Goal: Transaction & Acquisition: Purchase product/service

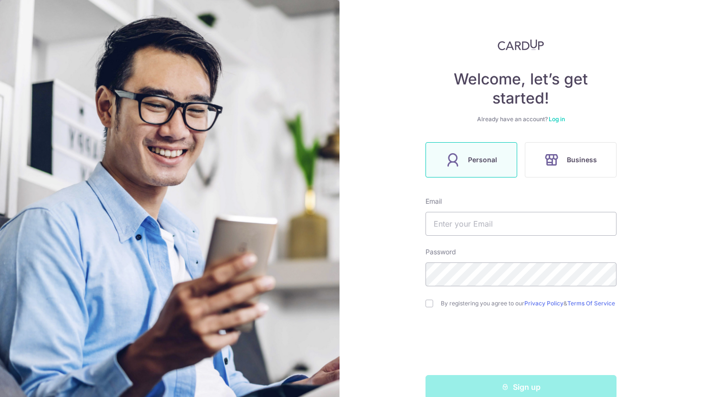
scroll to position [32, 0]
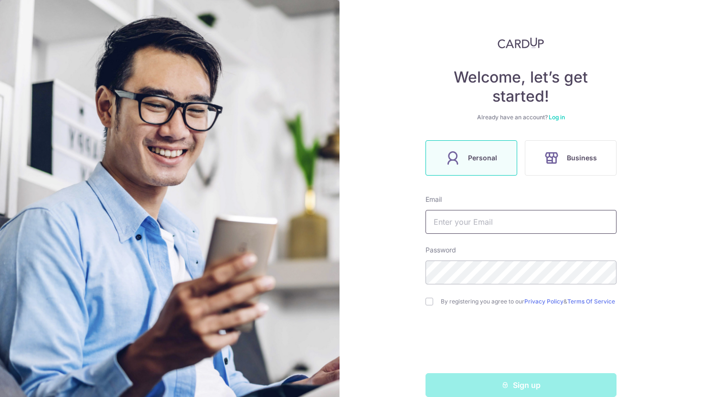
click at [474, 221] on input "text" at bounding box center [520, 222] width 191 height 24
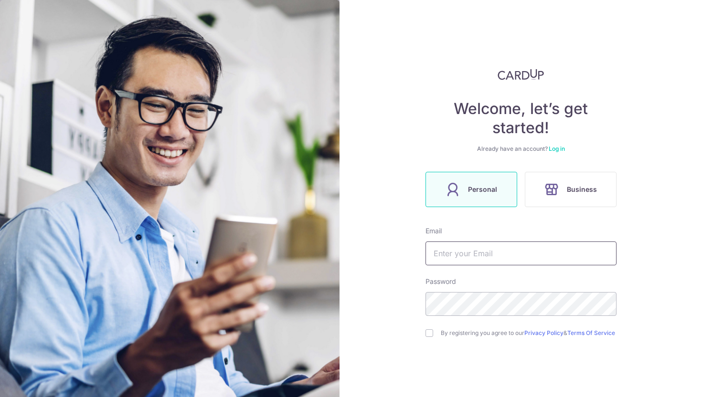
click at [485, 248] on input "text" at bounding box center [520, 254] width 191 height 24
type input "[EMAIL_ADDRESS][DOMAIN_NAME]"
click at [432, 336] on input "checkbox" at bounding box center [429, 333] width 8 height 8
checkbox input "true"
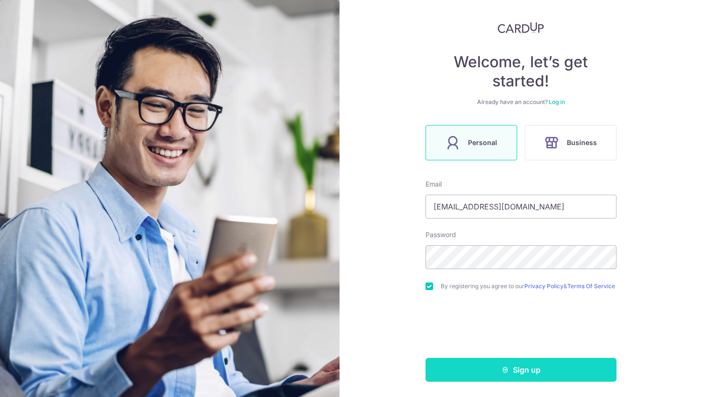
click at [491, 370] on button "Sign up" at bounding box center [520, 370] width 191 height 24
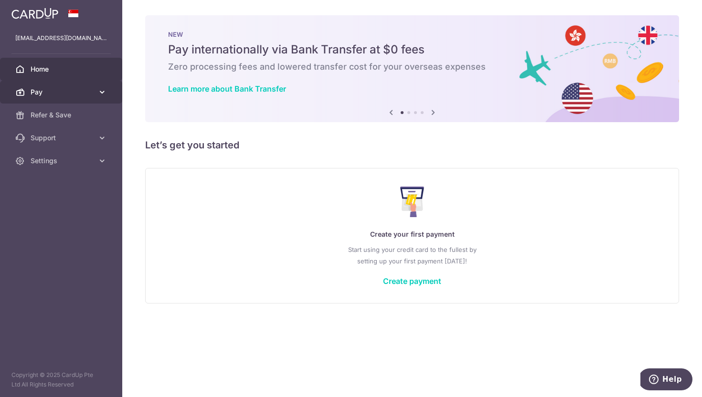
click at [79, 89] on span "Pay" at bounding box center [62, 92] width 63 height 10
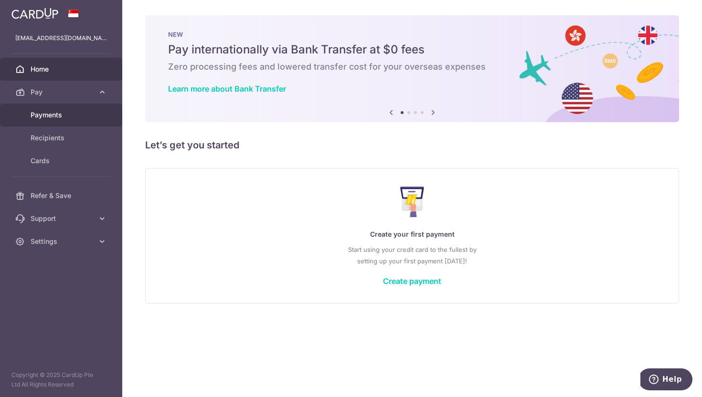
click at [67, 114] on span "Payments" at bounding box center [62, 115] width 63 height 10
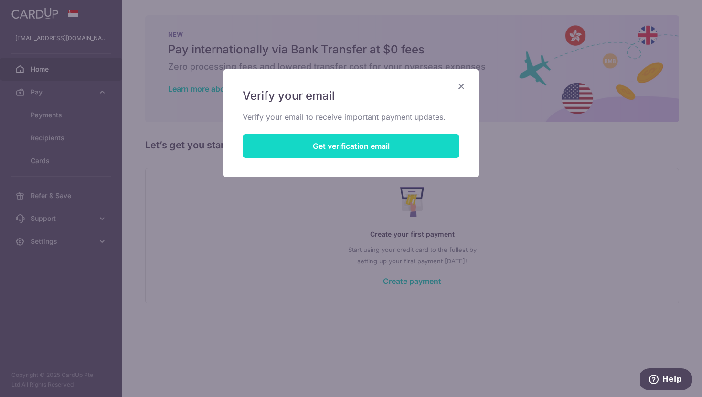
click at [330, 138] on button "Get verification email" at bounding box center [351, 146] width 217 height 24
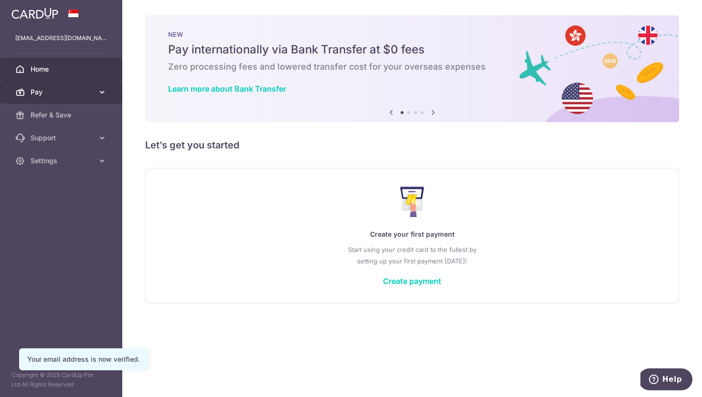
click at [84, 89] on span "Pay" at bounding box center [62, 92] width 63 height 10
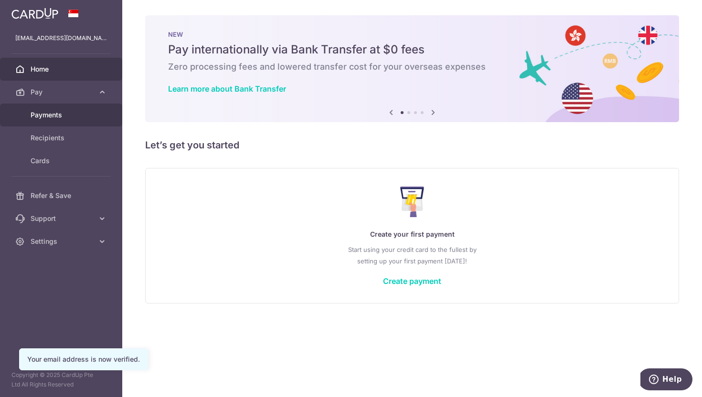
click at [75, 116] on span "Payments" at bounding box center [62, 115] width 63 height 10
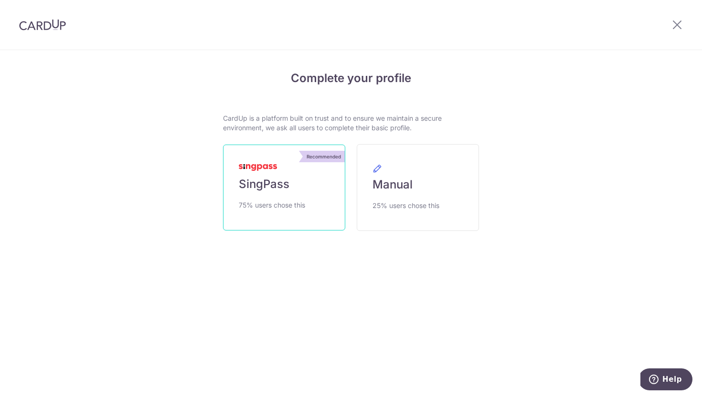
click at [298, 185] on link "Recommended SingPass 75% users chose this" at bounding box center [284, 188] width 122 height 86
click at [293, 193] on link "Recommended SingPass 75% users chose this" at bounding box center [284, 188] width 122 height 86
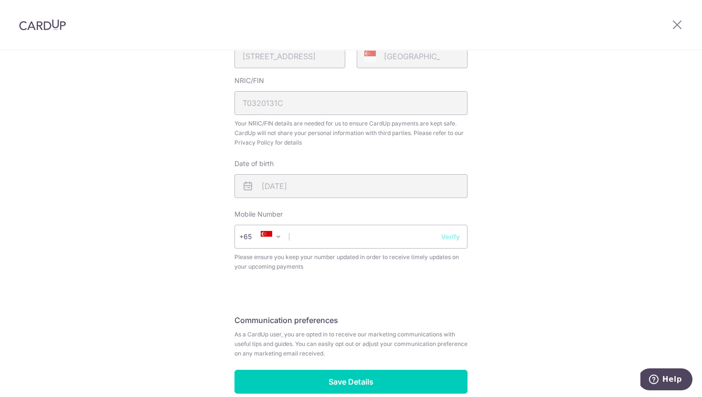
scroll to position [310, 0]
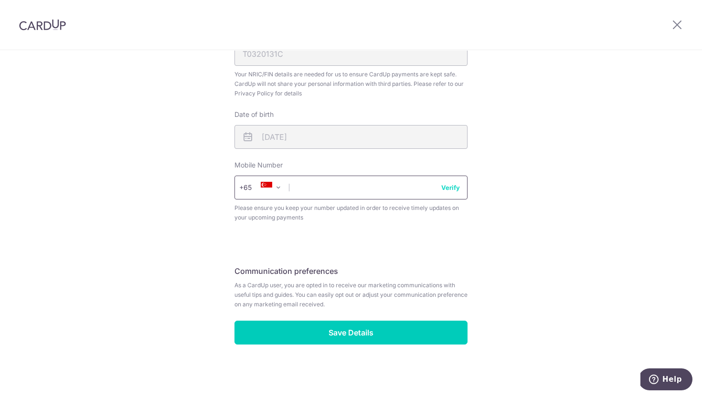
click at [317, 190] on input "text" at bounding box center [350, 188] width 233 height 24
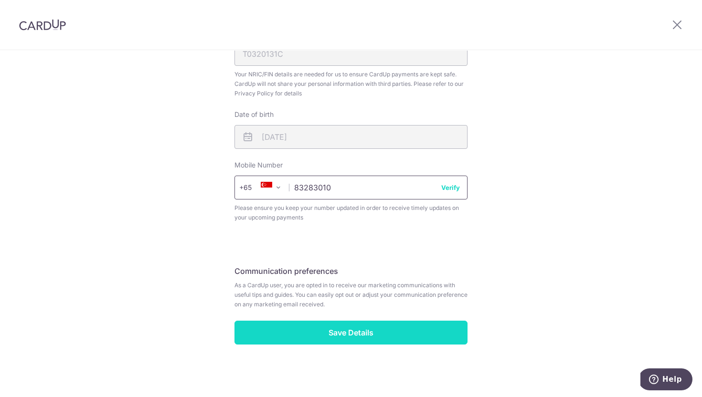
type input "83283010"
click at [356, 329] on input "Save Details" at bounding box center [350, 333] width 233 height 24
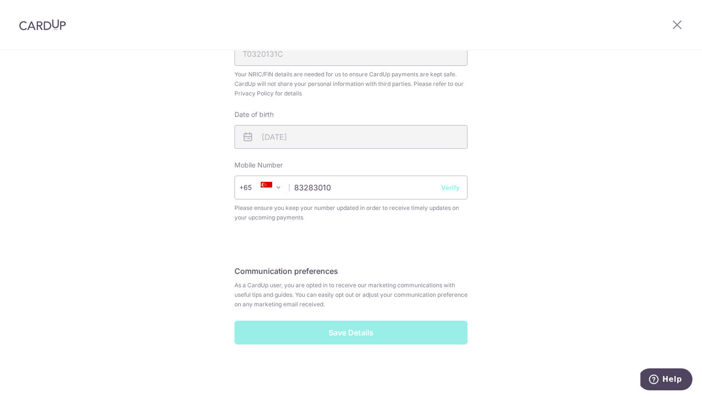
click at [446, 189] on button "Verify" at bounding box center [450, 188] width 19 height 10
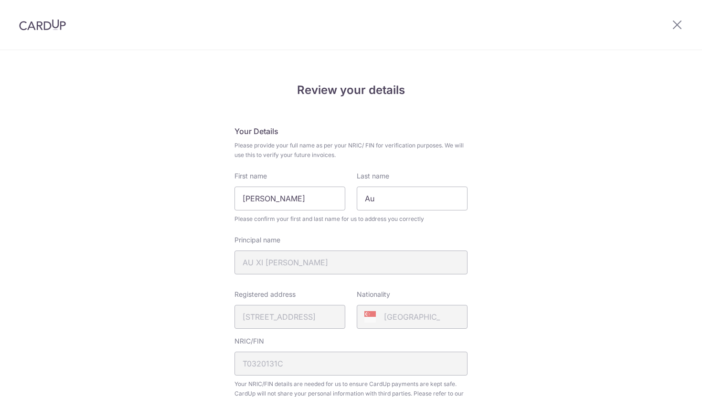
scroll to position [323, 0]
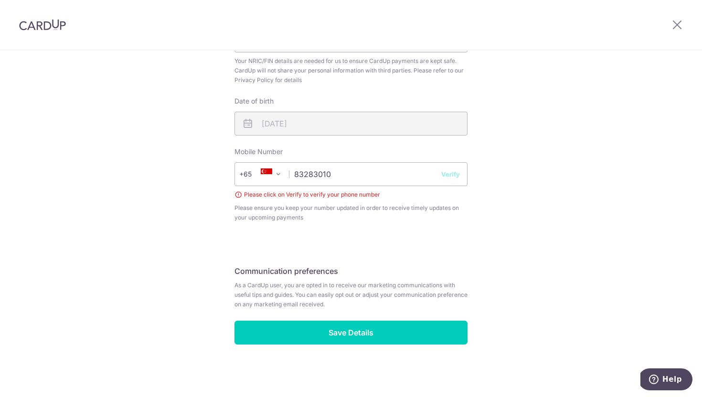
click at [449, 175] on button "Verify" at bounding box center [450, 175] width 19 height 10
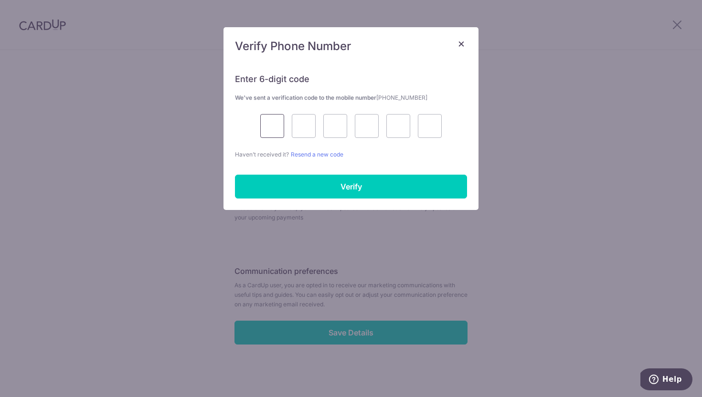
click at [266, 131] on input "text" at bounding box center [272, 126] width 24 height 24
type input "9"
type input "5"
type input "4"
type input "0"
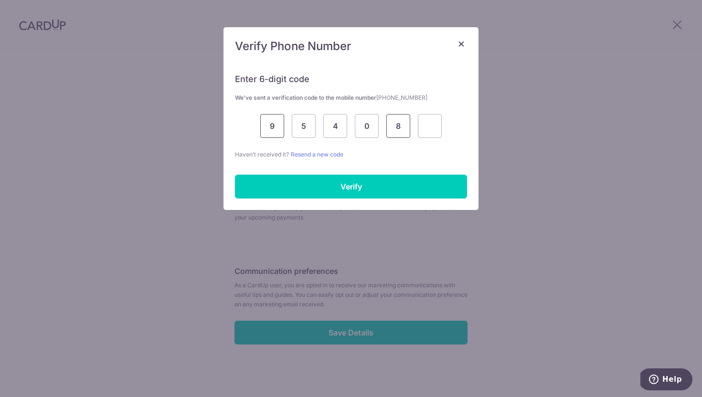
type input "8"
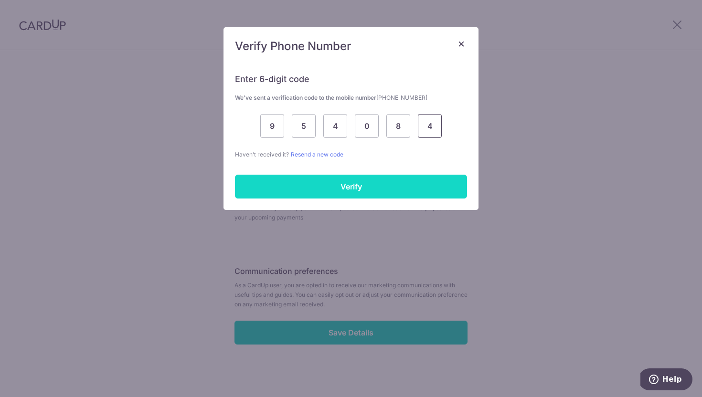
type input "4"
click at [312, 185] on input "Verify" at bounding box center [351, 187] width 232 height 24
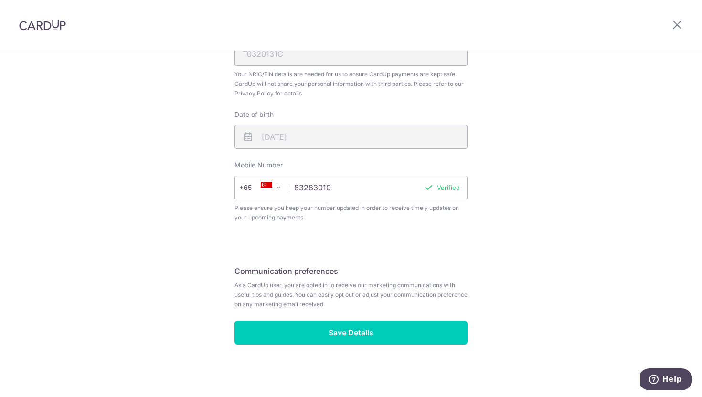
scroll to position [310, 0]
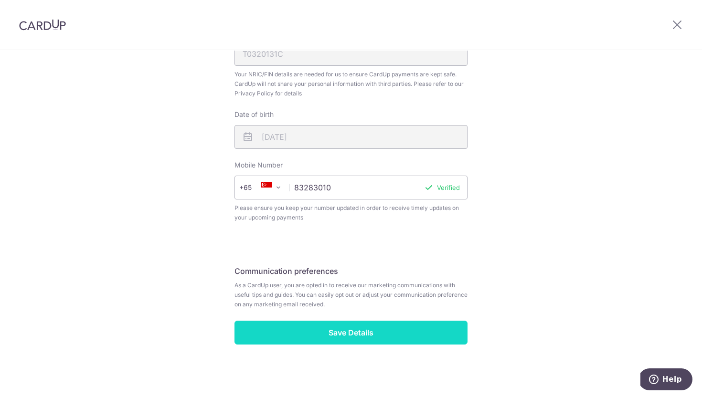
click at [345, 330] on input "Save Details" at bounding box center [350, 333] width 233 height 24
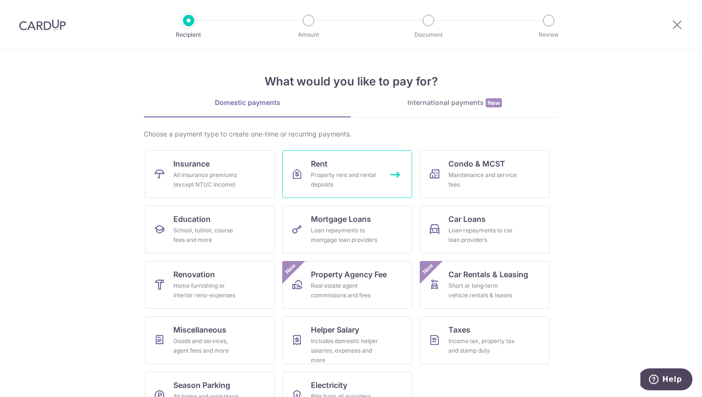
scroll to position [30, 0]
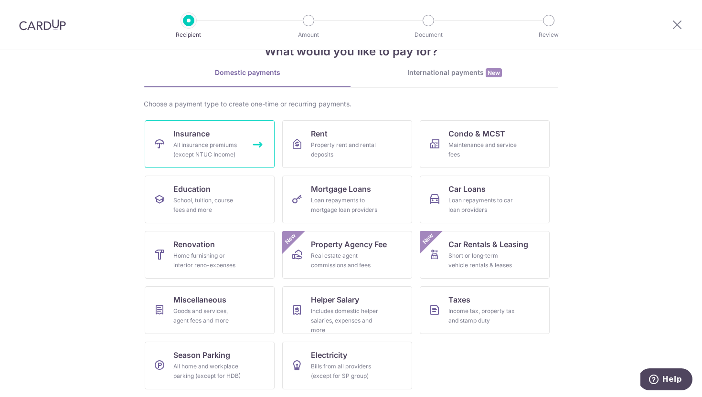
click at [212, 151] on div "All insurance premiums (except NTUC Income)" at bounding box center [207, 149] width 69 height 19
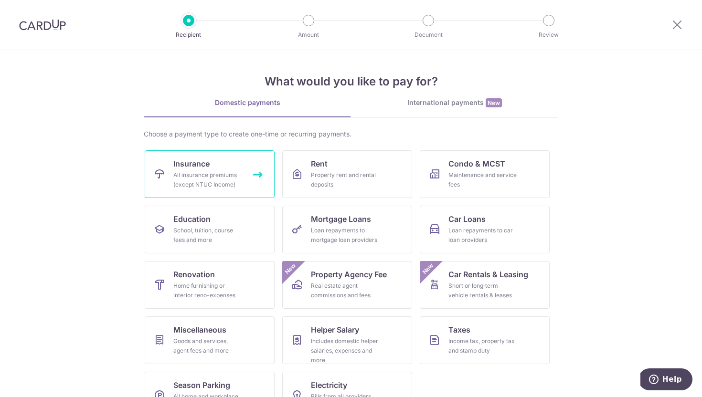
click at [238, 171] on div "All insurance premiums (except NTUC Income)" at bounding box center [207, 179] width 69 height 19
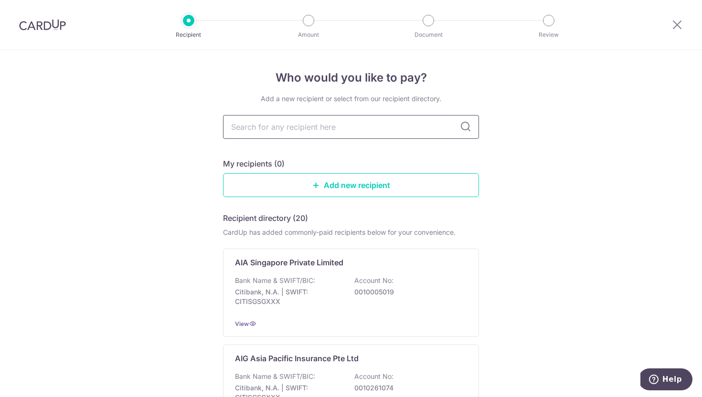
click at [324, 129] on input "text" at bounding box center [351, 127] width 256 height 24
type input "prudential"
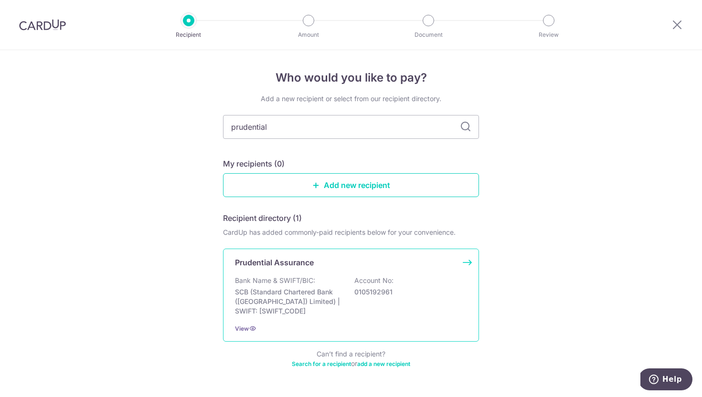
click at [412, 292] on p "0105192961" at bounding box center [407, 292] width 107 height 10
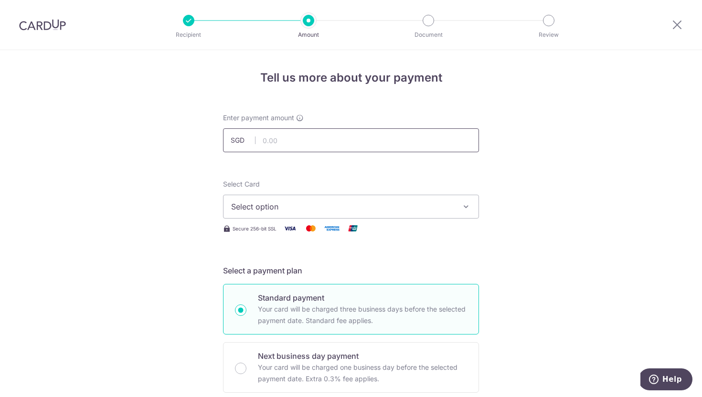
click at [345, 149] on input "text" at bounding box center [351, 140] width 256 height 24
click at [372, 209] on span "Select option" at bounding box center [342, 206] width 223 height 11
click at [437, 145] on input "text" at bounding box center [351, 140] width 256 height 24
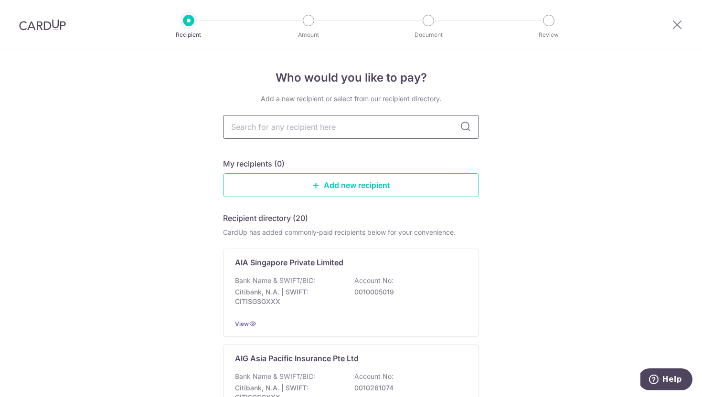
click at [310, 122] on input "text" at bounding box center [351, 127] width 256 height 24
type input "prudential"
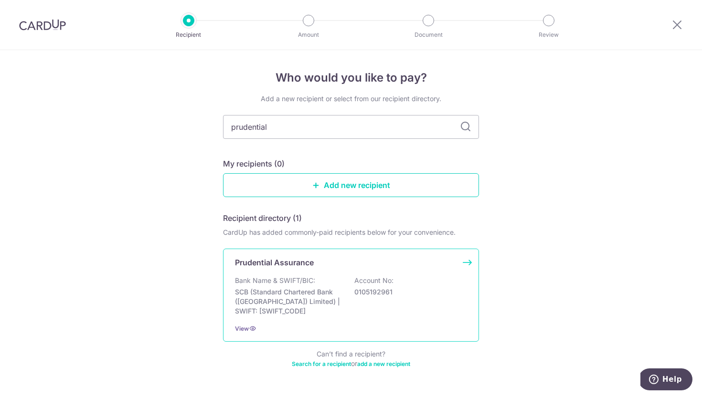
click at [328, 270] on div "Prudential Assurance Bank Name & SWIFT/BIC: SCB (Standard Chartered Bank (Singa…" at bounding box center [351, 295] width 256 height 93
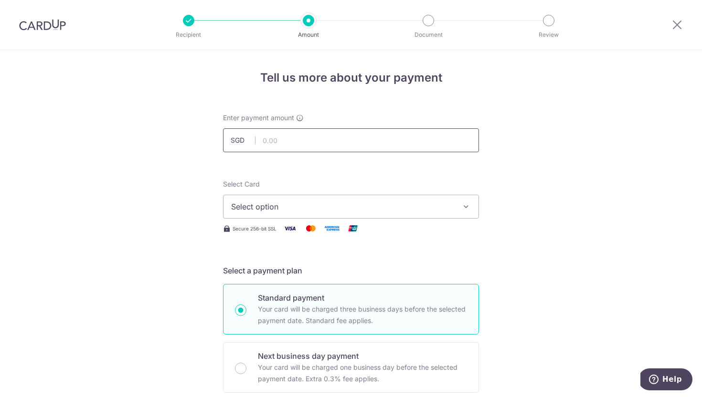
click at [307, 144] on input "text" at bounding box center [351, 140] width 256 height 24
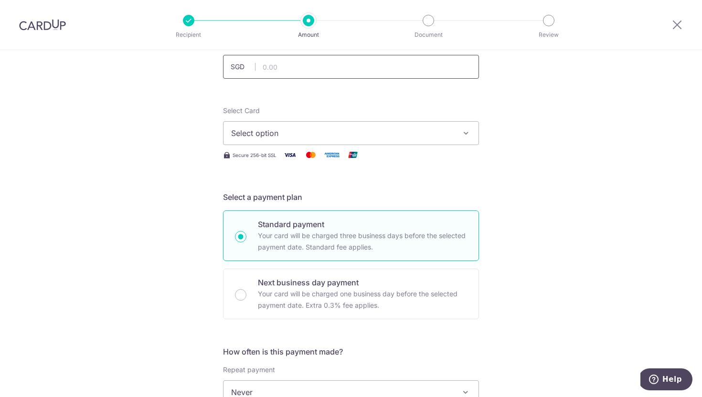
scroll to position [73, 0]
click at [288, 138] on span "Select option" at bounding box center [342, 133] width 223 height 11
click at [302, 163] on span "Add credit card" at bounding box center [359, 161] width 223 height 10
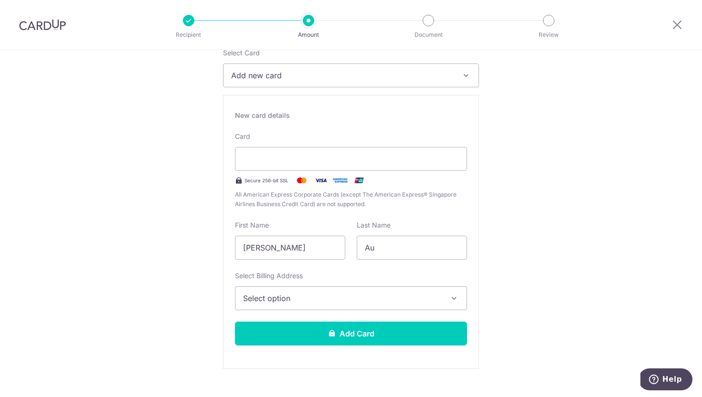
scroll to position [126, 0]
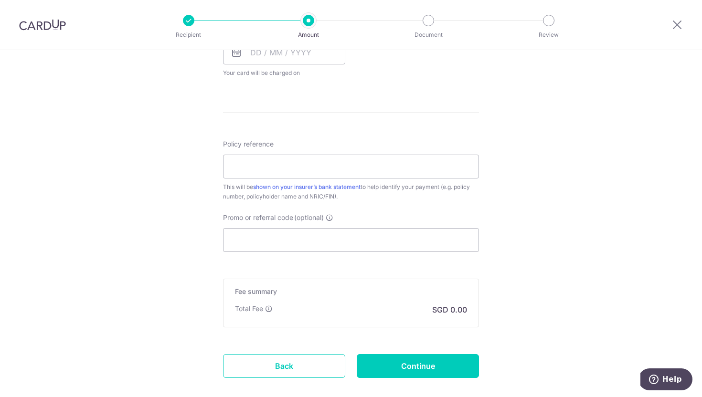
scroll to position [779, 0]
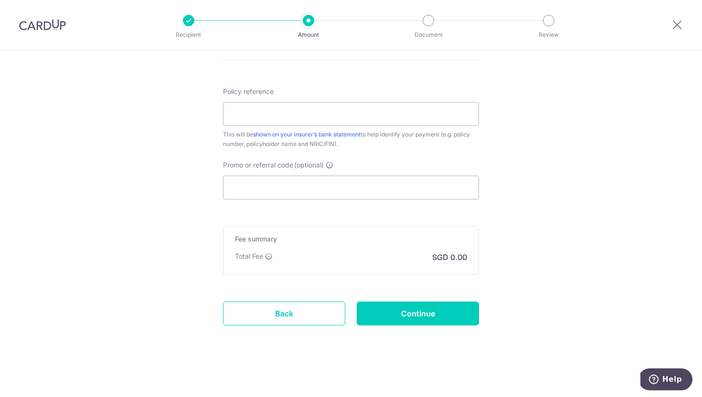
click at [190, 18] on div at bounding box center [188, 20] width 11 height 11
click at [676, 26] on icon at bounding box center [676, 25] width 11 height 12
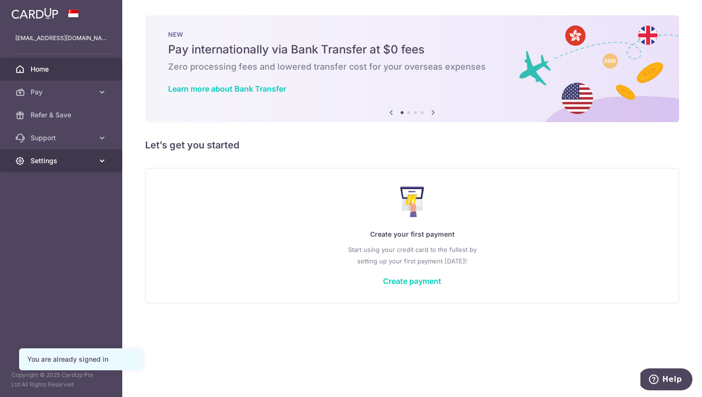
click at [85, 168] on link "Settings" at bounding box center [61, 160] width 122 height 23
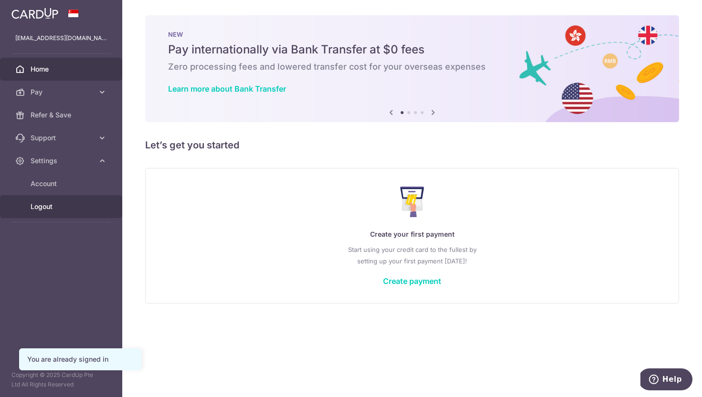
click at [66, 214] on link "Logout" at bounding box center [61, 206] width 122 height 23
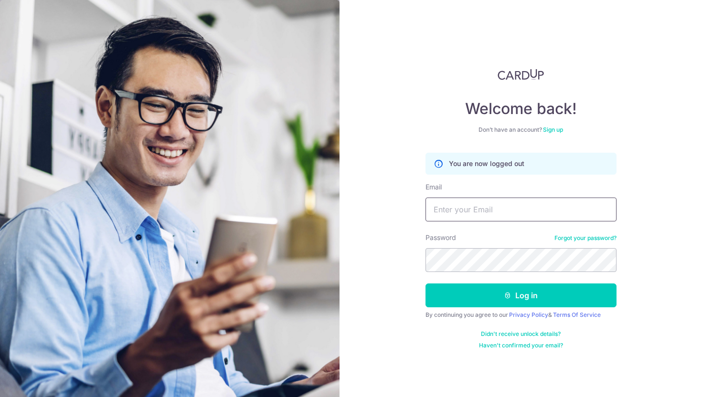
click at [474, 209] on input "Email" at bounding box center [520, 210] width 191 height 24
click at [674, 236] on div "Welcome back! Don’t have an account? Sign up You are now logged out Email Passw…" at bounding box center [520, 198] width 362 height 397
click at [558, 129] on link "Sign up" at bounding box center [553, 129] width 20 height 7
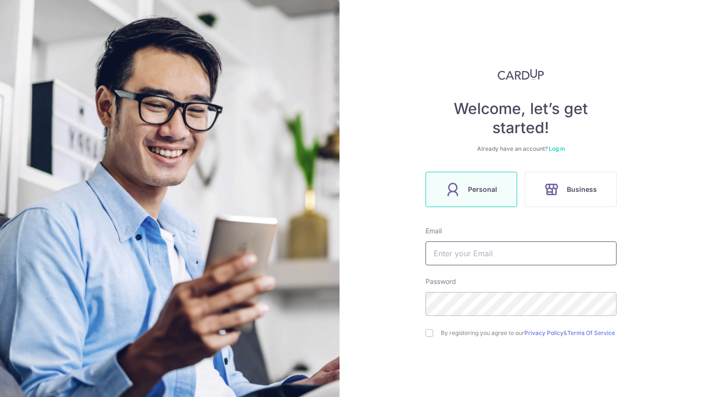
click at [481, 259] on input "text" at bounding box center [520, 254] width 191 height 24
type input "[EMAIL_ADDRESS][DOMAIN_NAME]"
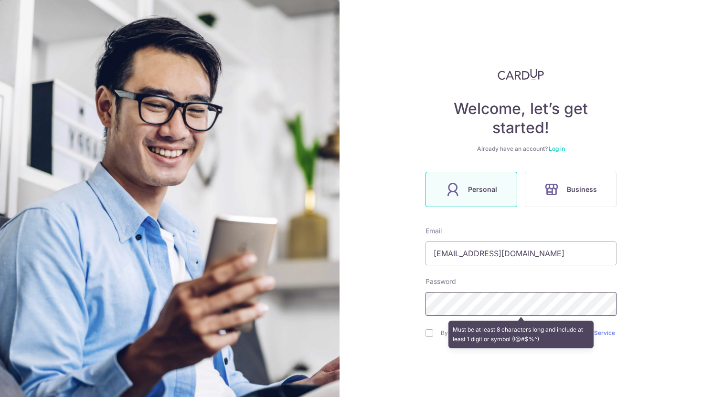
scroll to position [51, 0]
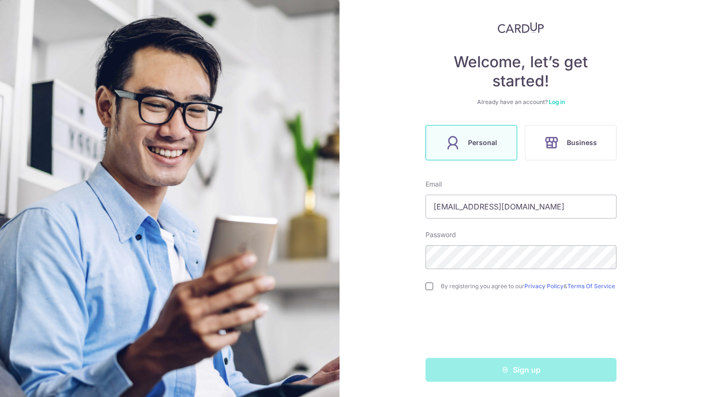
click at [428, 283] on input "checkbox" at bounding box center [429, 287] width 8 height 8
checkbox input "true"
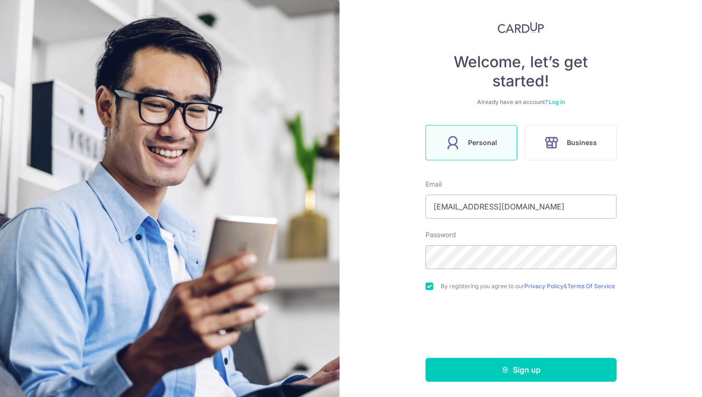
click at [639, 269] on div "Welcome, let’s get started! Already have an account? Log in Personal Business E…" at bounding box center [520, 198] width 362 height 397
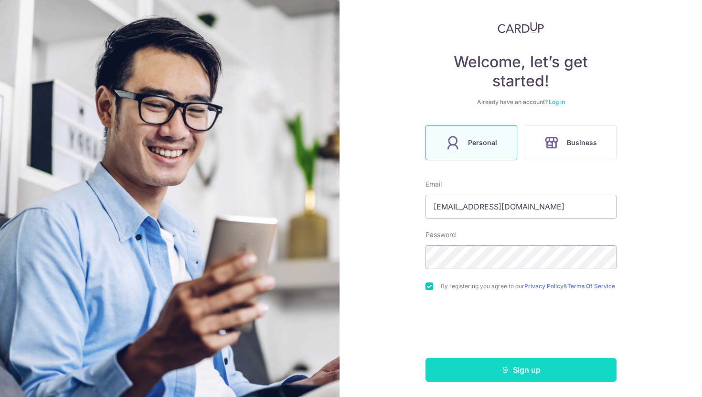
click at [545, 371] on button "Sign up" at bounding box center [520, 370] width 191 height 24
